Goal: Information Seeking & Learning: Find specific page/section

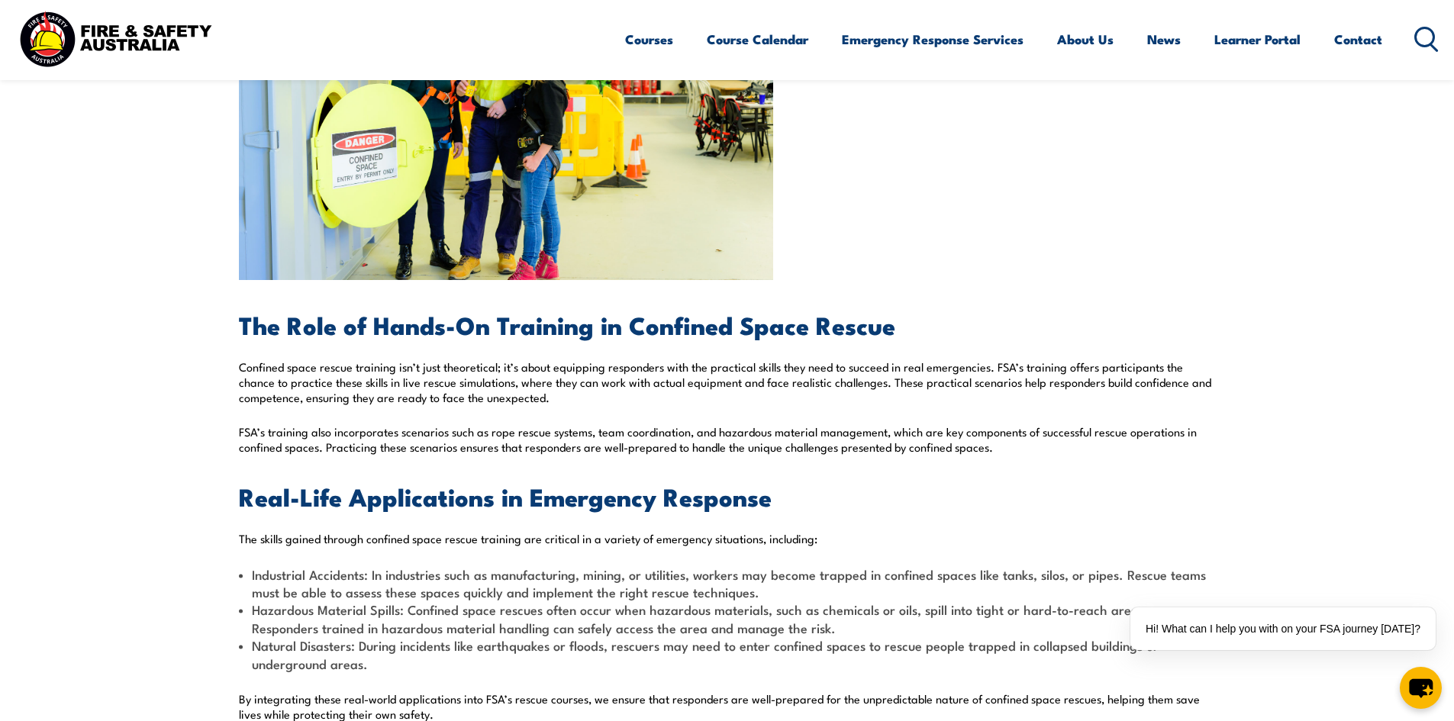
scroll to position [1450, 0]
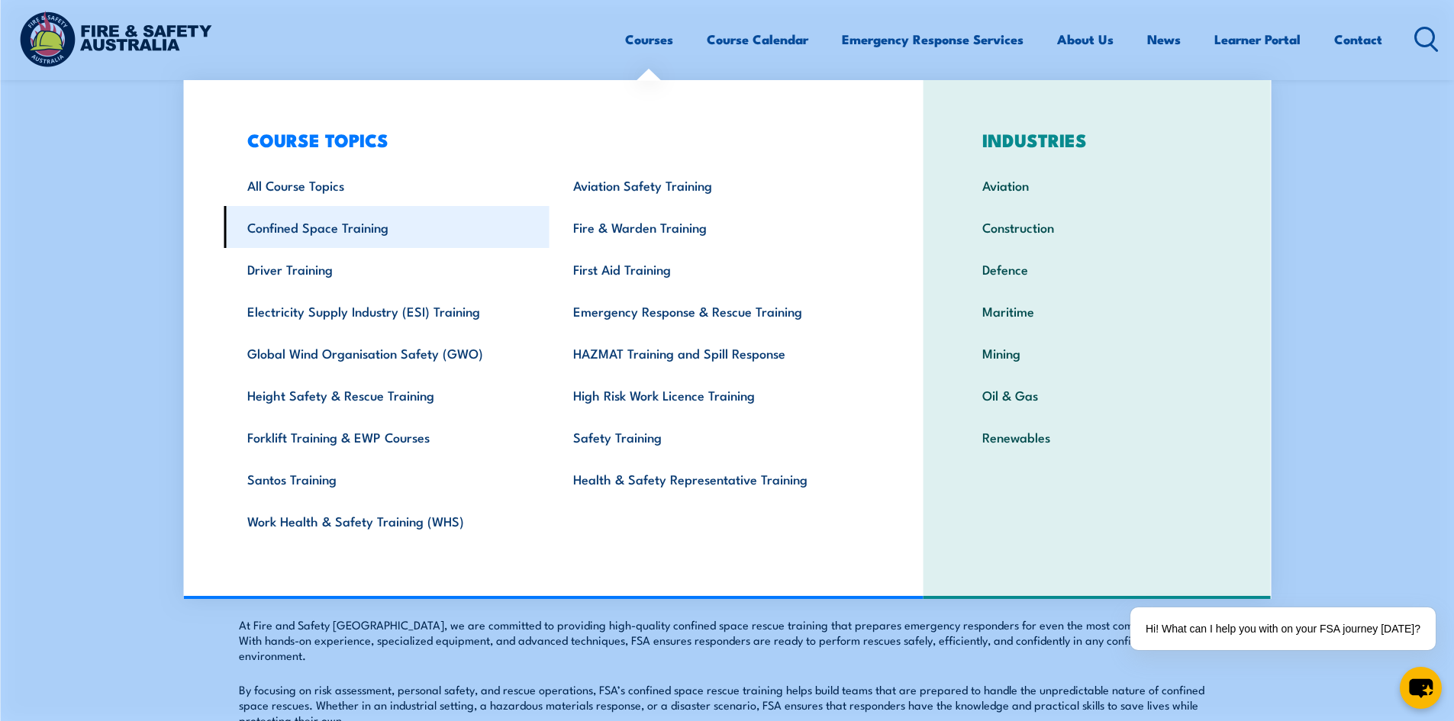
click at [311, 233] on link "Confined Space Training" at bounding box center [387, 227] width 326 height 42
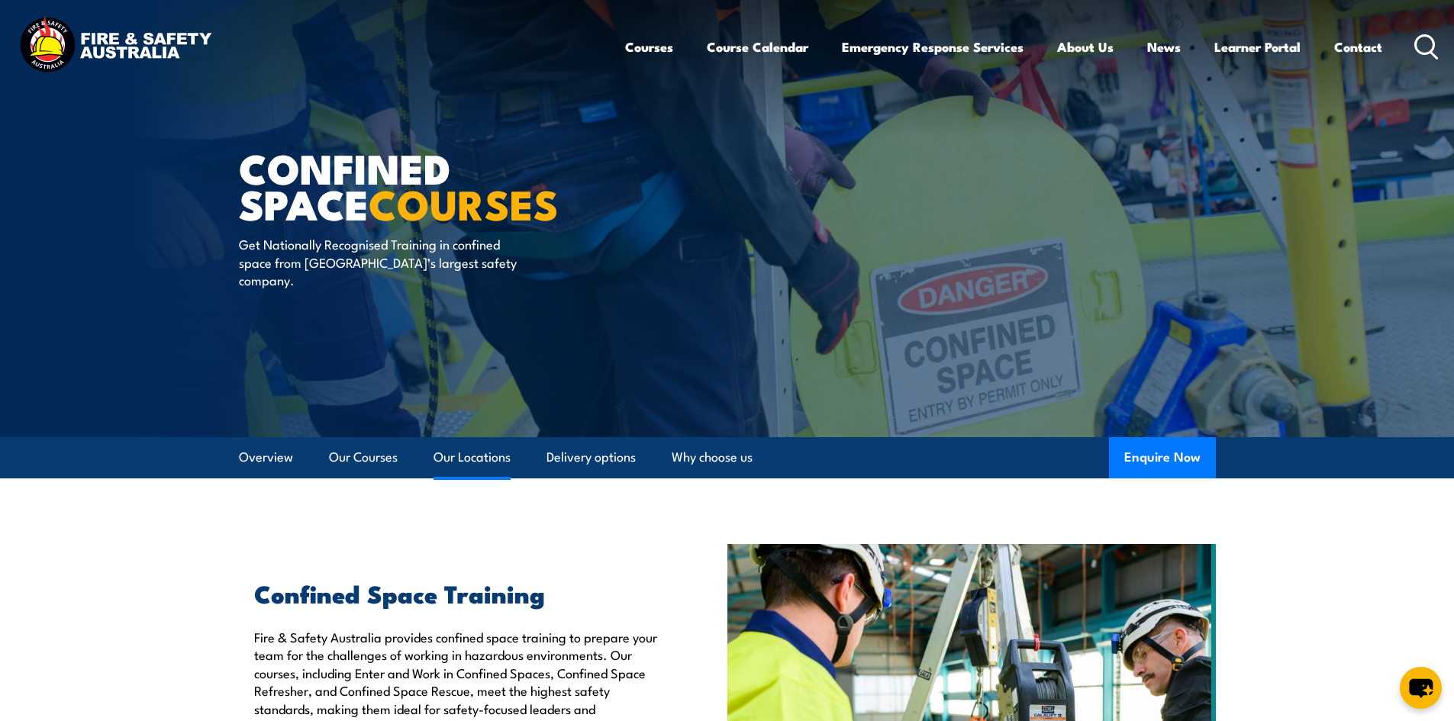
click at [476, 460] on link "Our Locations" at bounding box center [471, 457] width 77 height 40
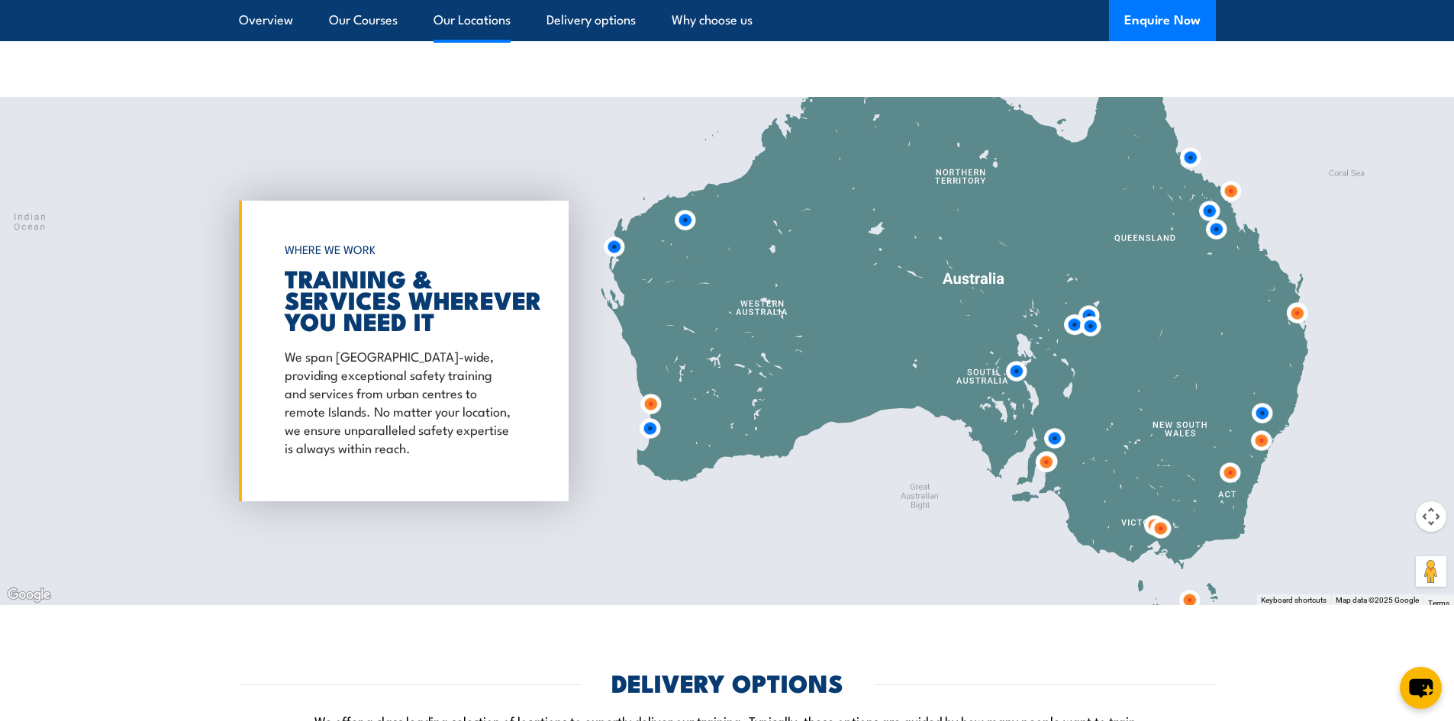
scroll to position [2163, 0]
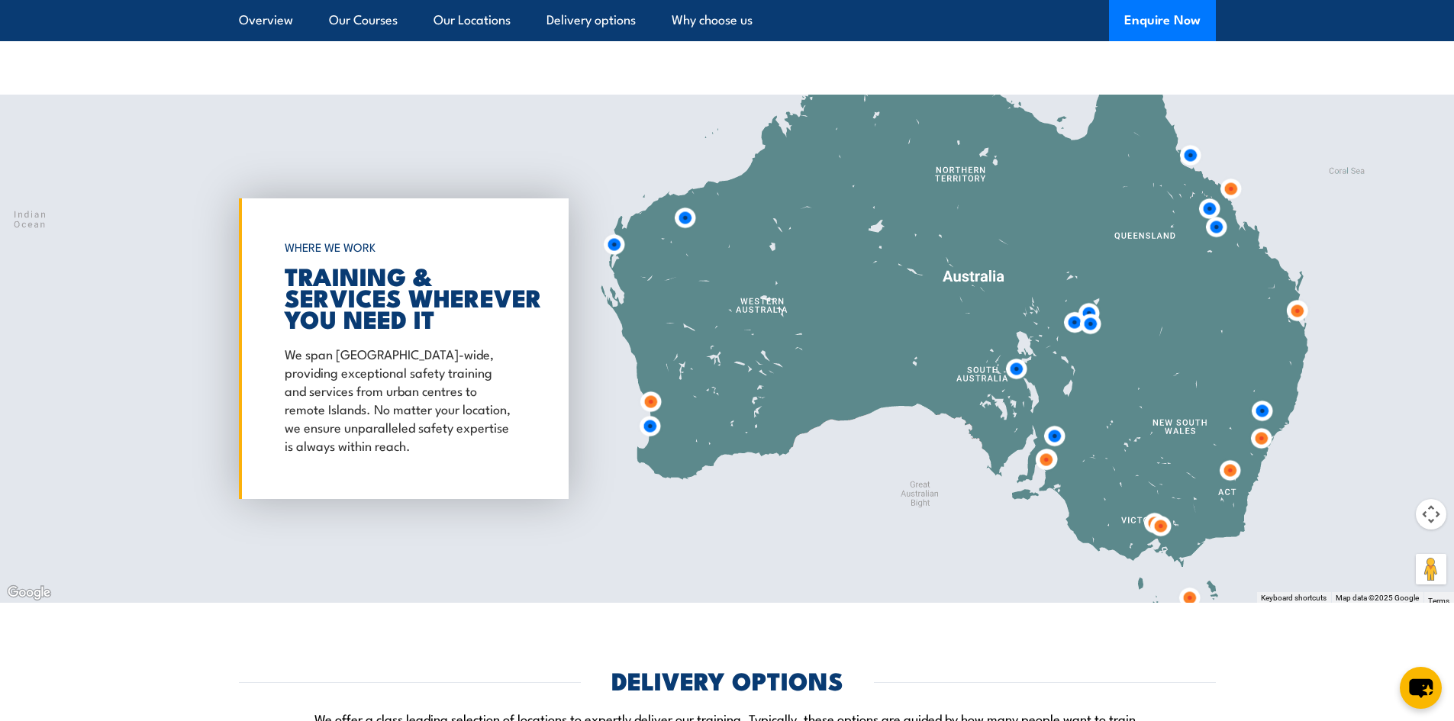
click at [1232, 191] on img at bounding box center [1230, 189] width 28 height 28
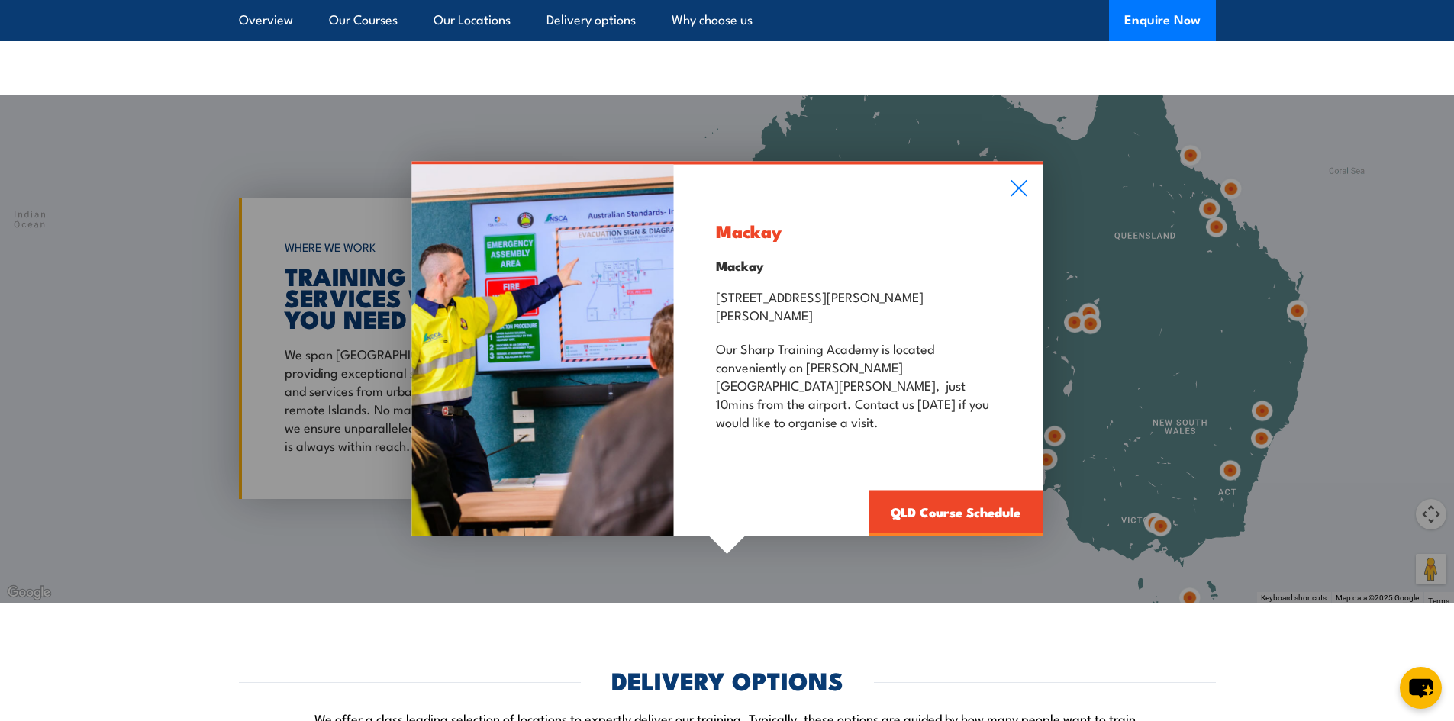
click at [1175, 151] on div "Mackay Mackay [STREET_ADDRESS][PERSON_NAME][PERSON_NAME] Our [GEOGRAPHIC_DATA] …" at bounding box center [727, 349] width 1454 height 508
click at [1184, 151] on div "Mackay Mackay [STREET_ADDRESS][PERSON_NAME][PERSON_NAME] Our [GEOGRAPHIC_DATA] …" at bounding box center [727, 349] width 1454 height 508
click at [1209, 214] on div "Mackay Mackay [STREET_ADDRESS][PERSON_NAME][PERSON_NAME] Our [GEOGRAPHIC_DATA] …" at bounding box center [727, 349] width 1454 height 508
click at [1024, 197] on icon at bounding box center [1018, 188] width 18 height 17
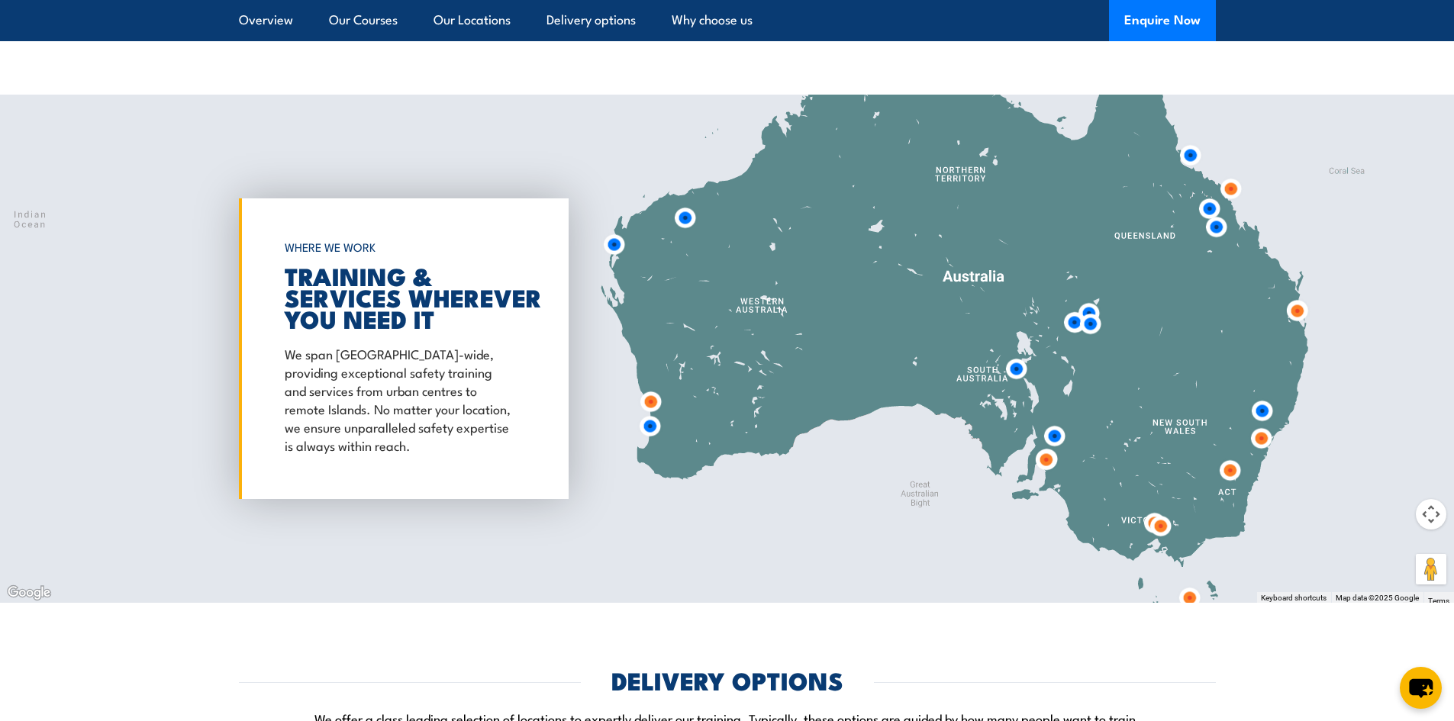
click at [1221, 230] on img at bounding box center [1216, 227] width 28 height 28
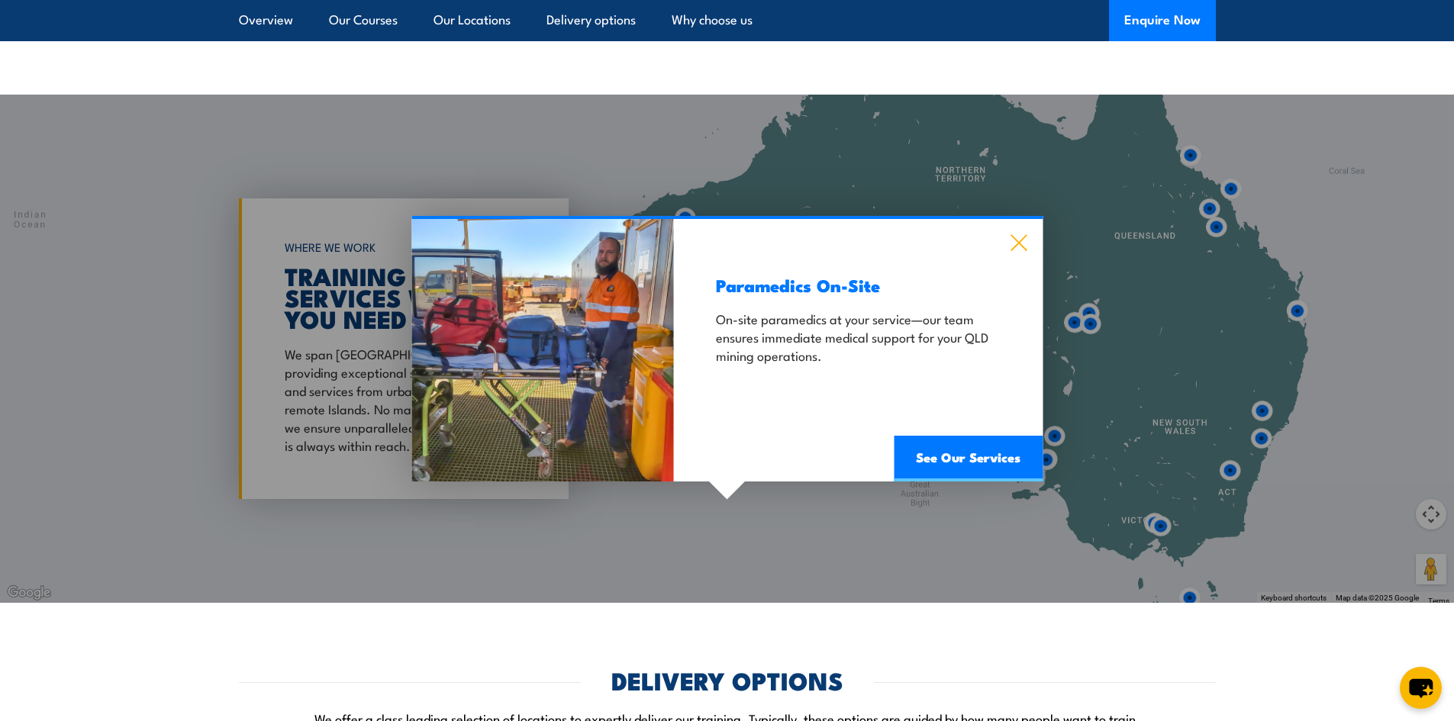
click at [1025, 240] on icon at bounding box center [1018, 242] width 18 height 17
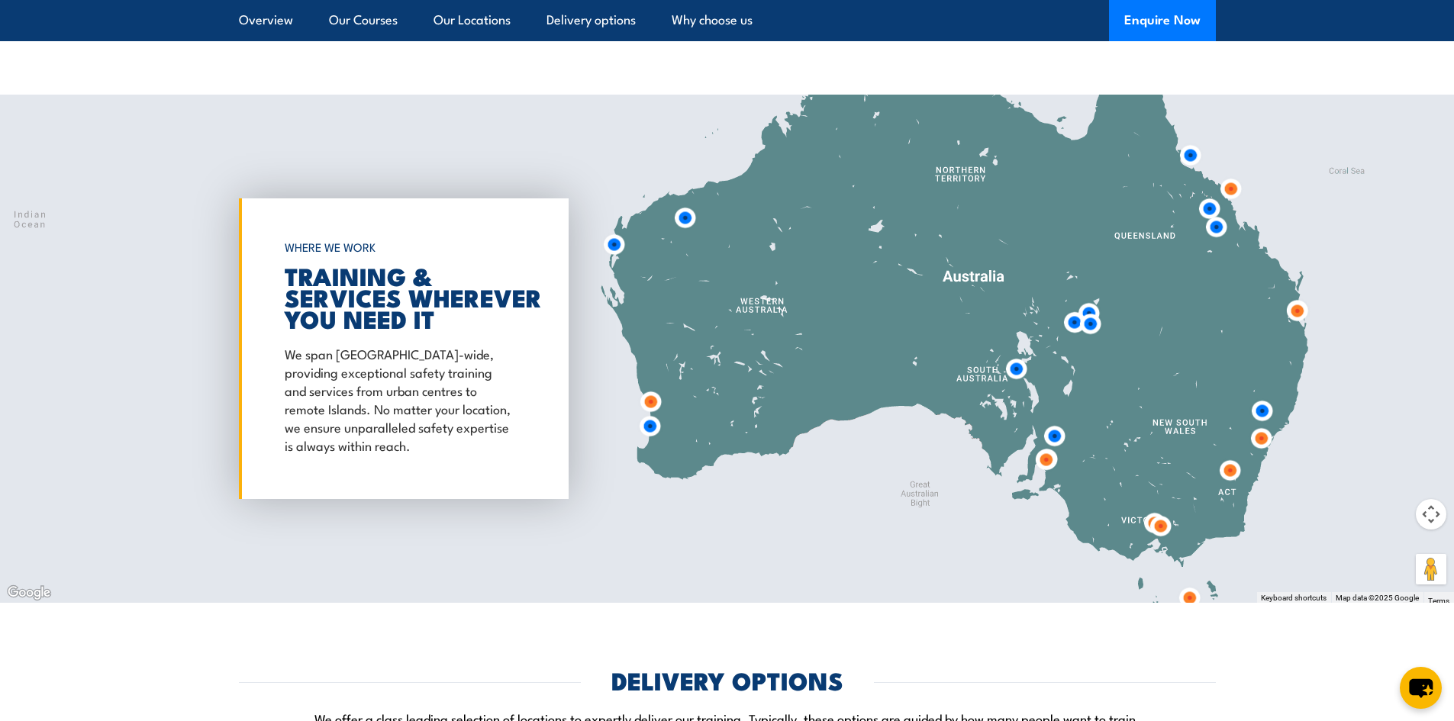
click at [1298, 313] on img at bounding box center [1297, 311] width 28 height 28
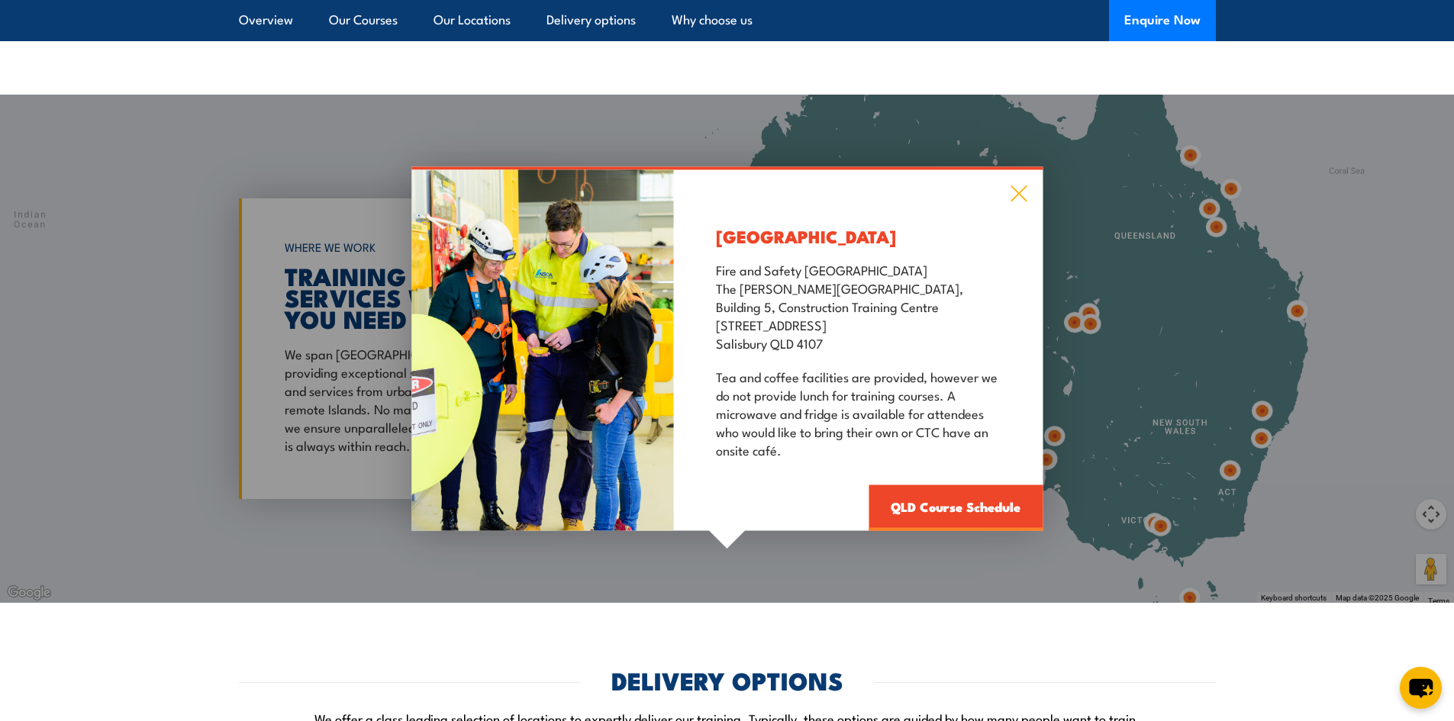
click at [1019, 191] on icon at bounding box center [1018, 193] width 18 height 17
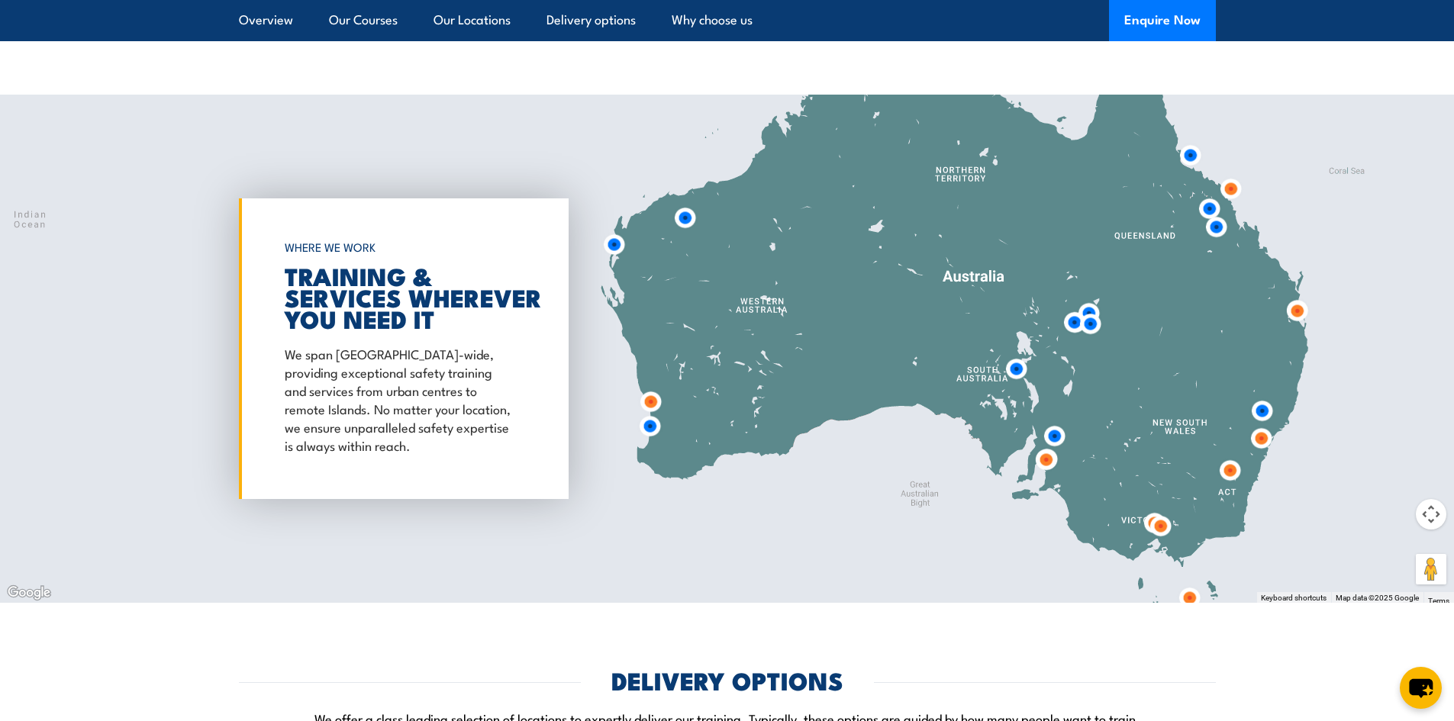
click at [1216, 228] on img at bounding box center [1216, 227] width 28 height 28
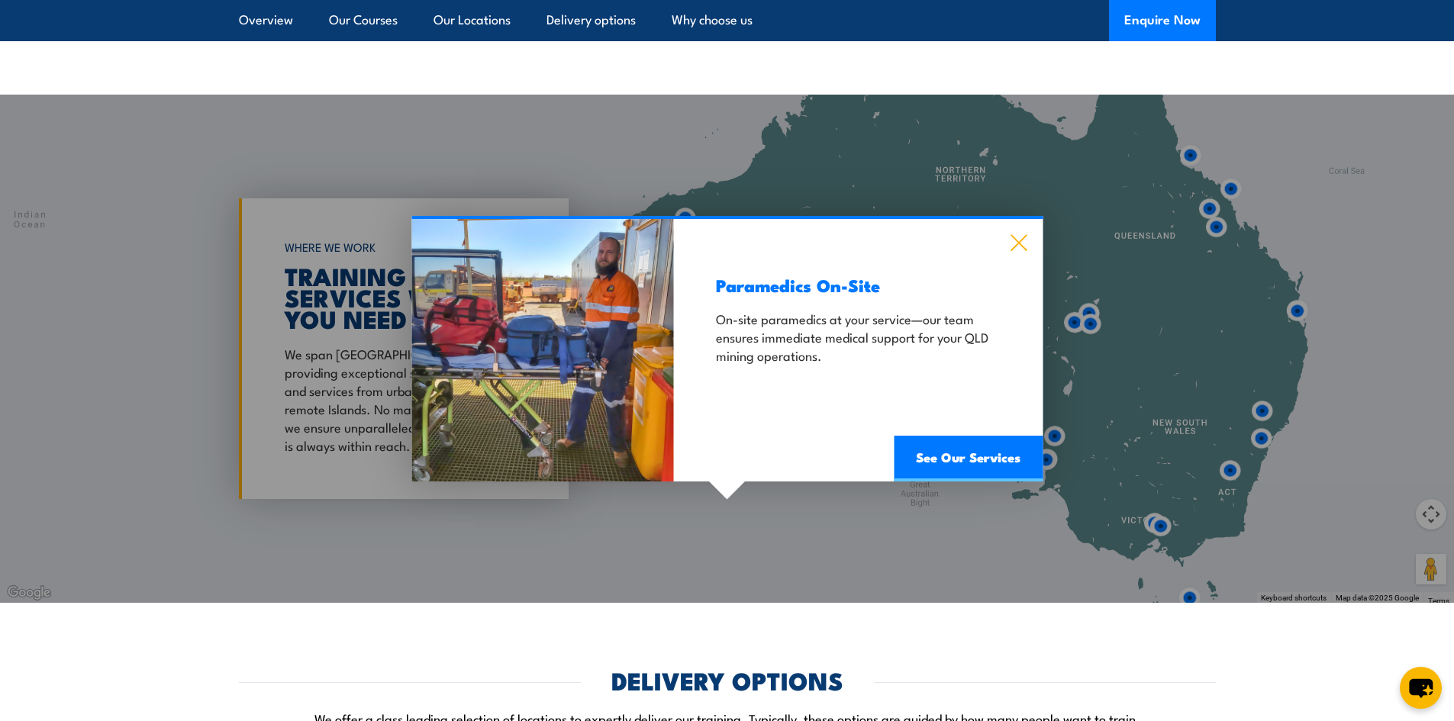
click at [1016, 249] on icon at bounding box center [1018, 242] width 18 height 17
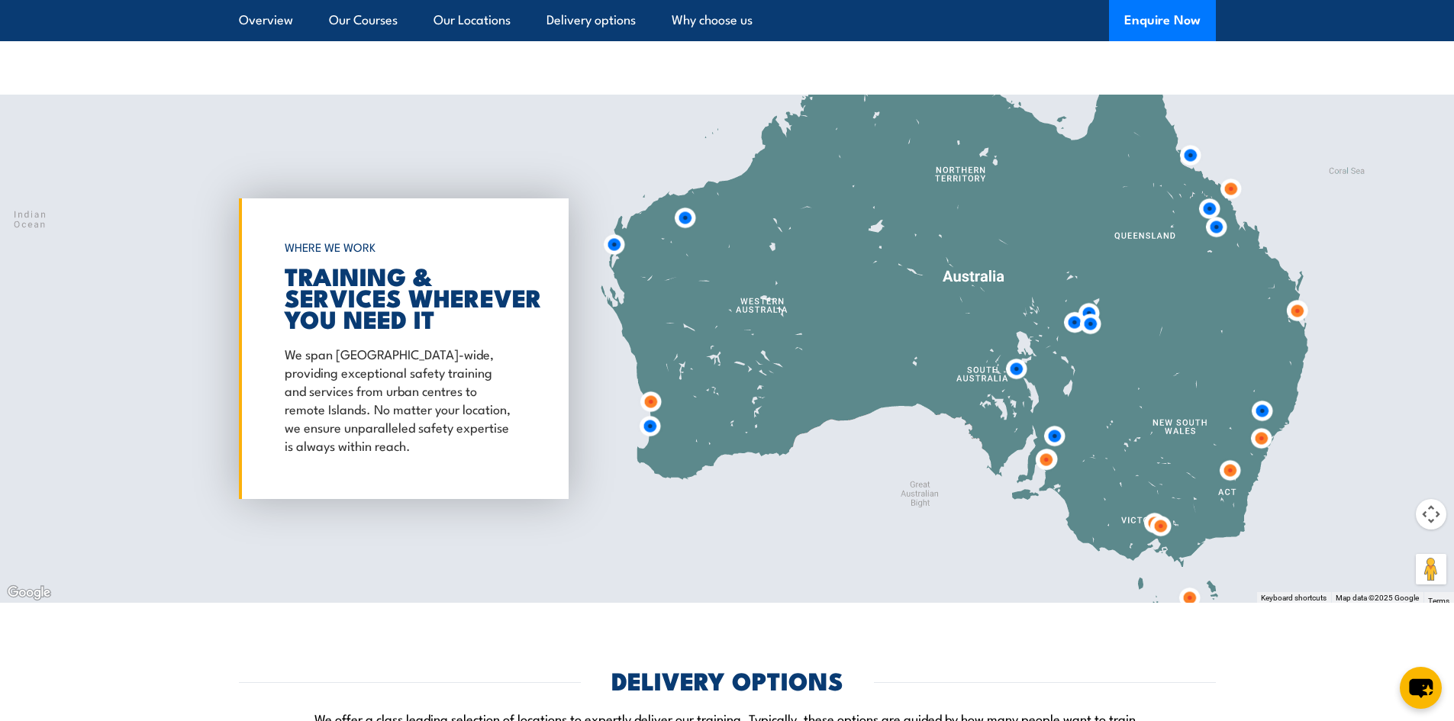
click at [1233, 182] on img at bounding box center [1230, 189] width 28 height 28
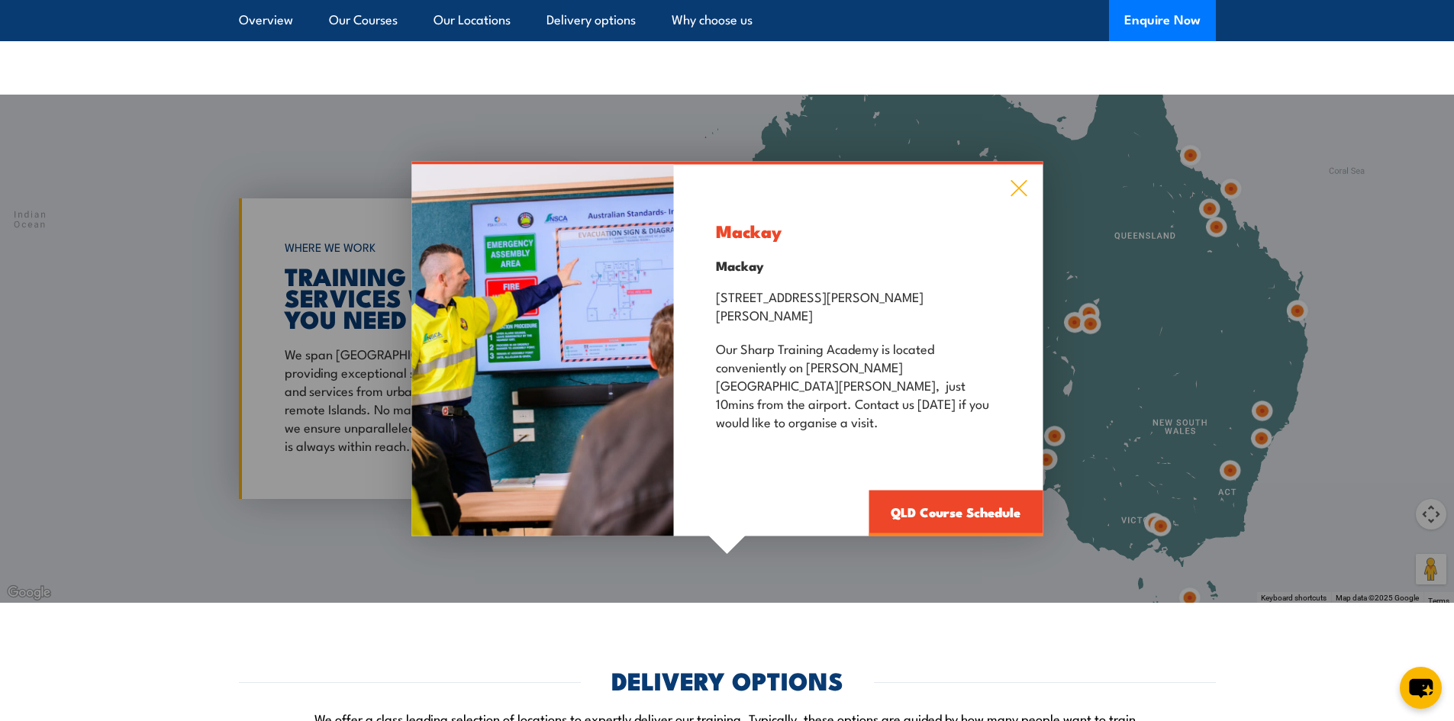
click at [1016, 197] on icon at bounding box center [1018, 189] width 16 height 16
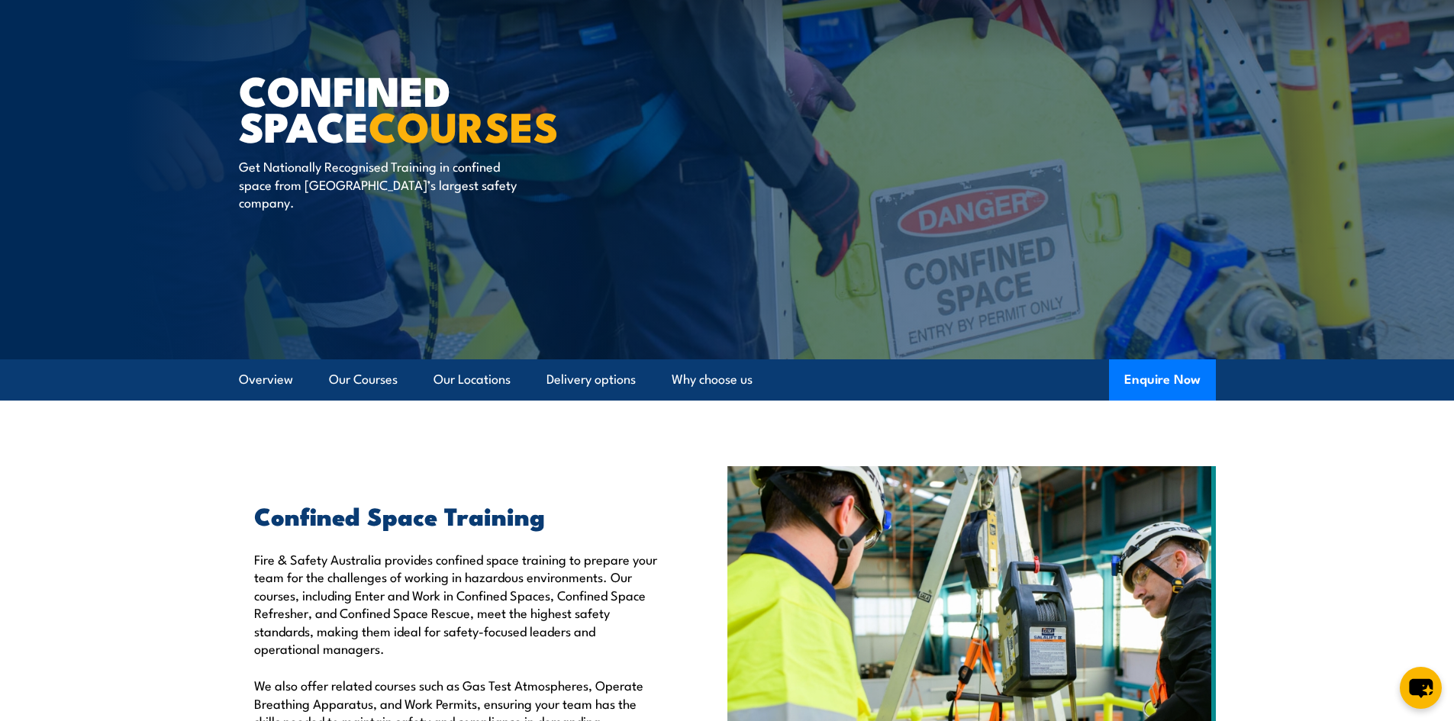
scroll to position [26, 0]
